Goal: Check status: Check status

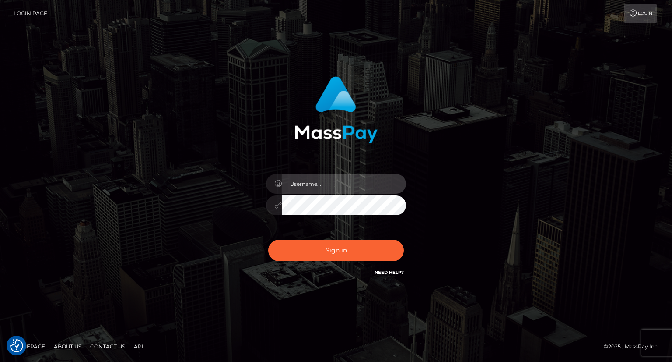
click at [310, 187] on input "text" at bounding box center [344, 184] width 124 height 20
type input "Mirasol.spree"
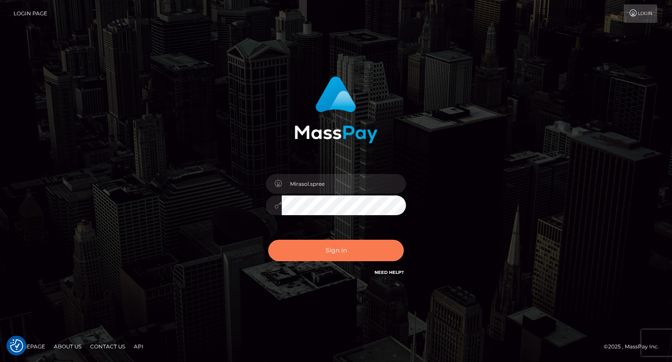
click at [348, 243] on button "Sign in" at bounding box center [336, 249] width 136 height 21
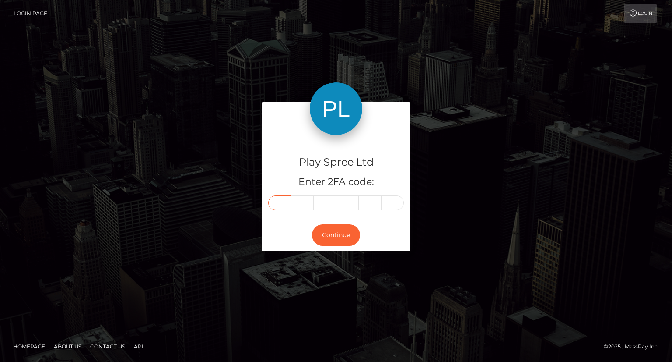
click at [272, 201] on input "text" at bounding box center [279, 202] width 23 height 15
type input "9"
type input "1"
type input "9"
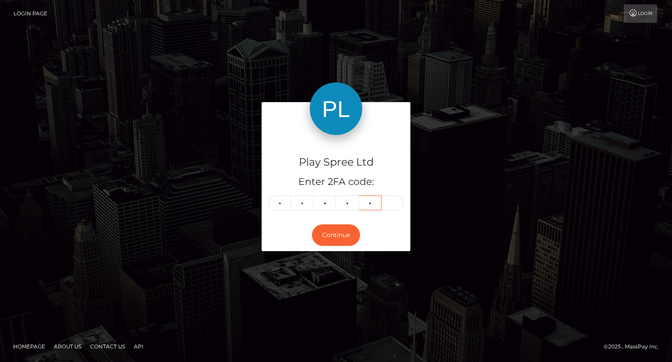
type input "3"
type input "0"
click at [322, 230] on button "Continue" at bounding box center [336, 234] width 48 height 21
click at [322, 229] on button "Continue" at bounding box center [336, 234] width 48 height 21
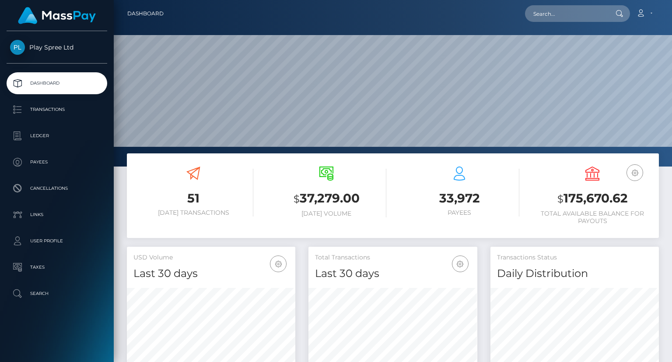
scroll to position [155, 168]
drag, startPoint x: 565, startPoint y: 197, endPoint x: 632, endPoint y: 203, distance: 67.2
click at [632, 203] on h3 "$ 175,670.62" at bounding box center [593, 199] width 120 height 18
copy h3 "175,670.62"
